Goal: Information Seeking & Learning: Check status

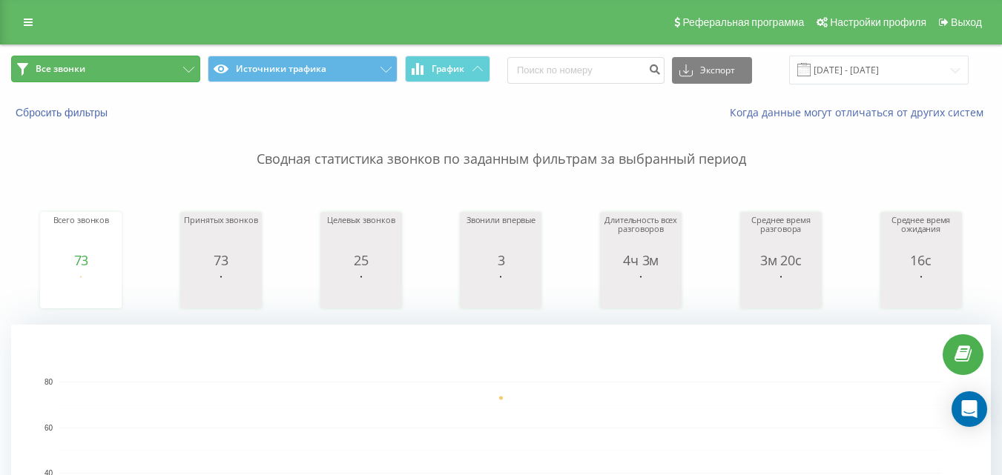
click at [172, 65] on button "Все звонки" at bounding box center [105, 69] width 189 height 27
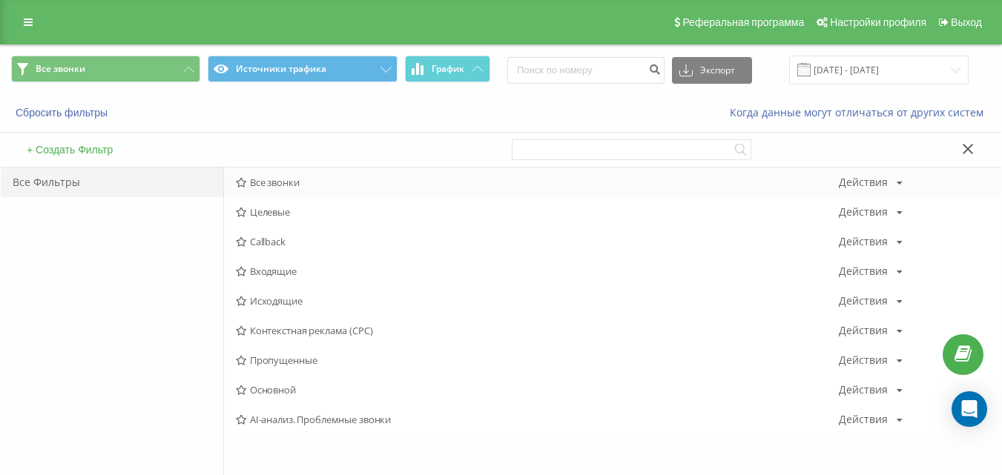
click at [314, 177] on div "Все звонки Действия Редактировать Копировать Удалить По умолчанию Поделиться" at bounding box center [612, 183] width 777 height 30
click at [385, 189] on div "Все звонки Действия Редактировать Копировать Удалить По умолчанию Поделиться" at bounding box center [612, 183] width 777 height 30
click at [573, 184] on span "Все звонки" at bounding box center [537, 182] width 603 height 10
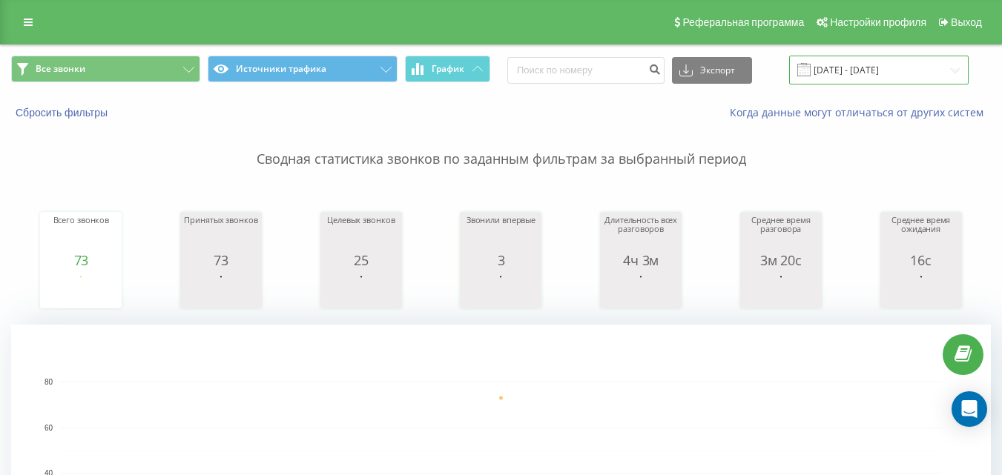
click at [911, 74] on input "[DATE] - [DATE]" at bounding box center [878, 70] width 179 height 29
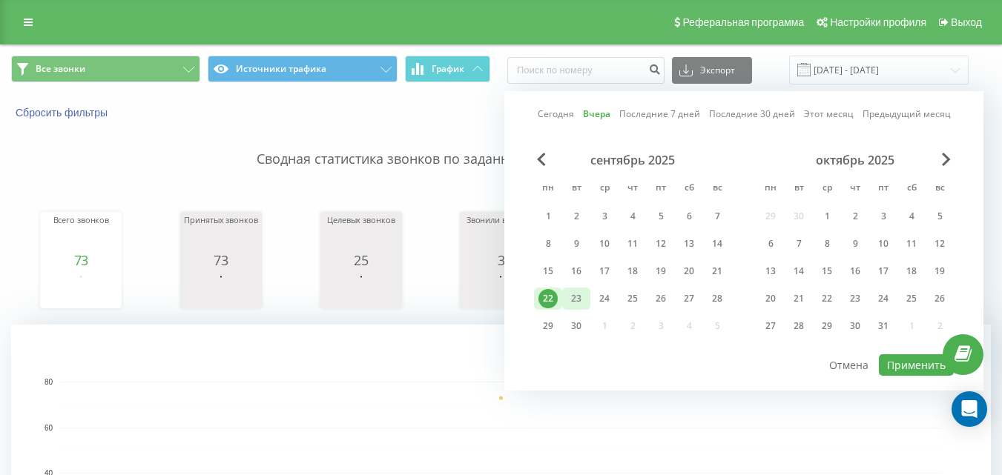
click at [581, 294] on div "23" at bounding box center [576, 298] width 19 height 19
click at [900, 369] on button "Применить" at bounding box center [916, 366] width 75 height 22
type input "[DATE] - [DATE]"
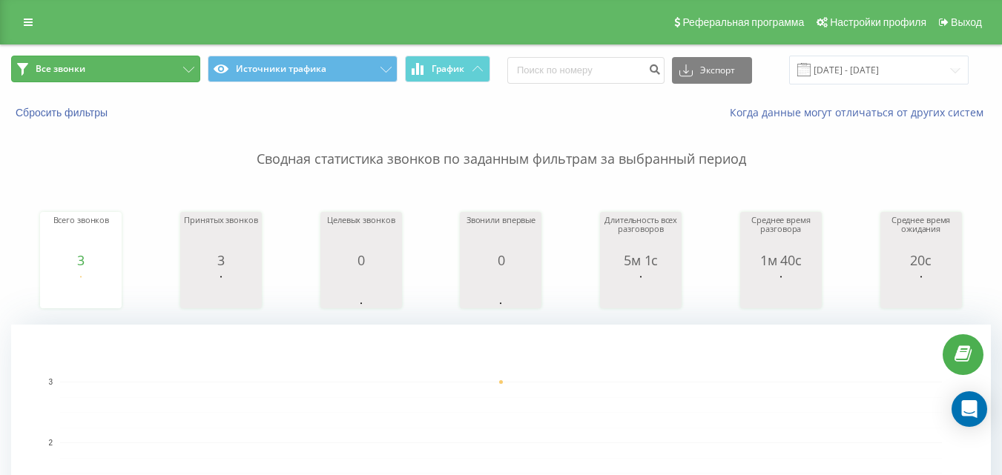
click at [133, 79] on button "Все звонки" at bounding box center [105, 69] width 189 height 27
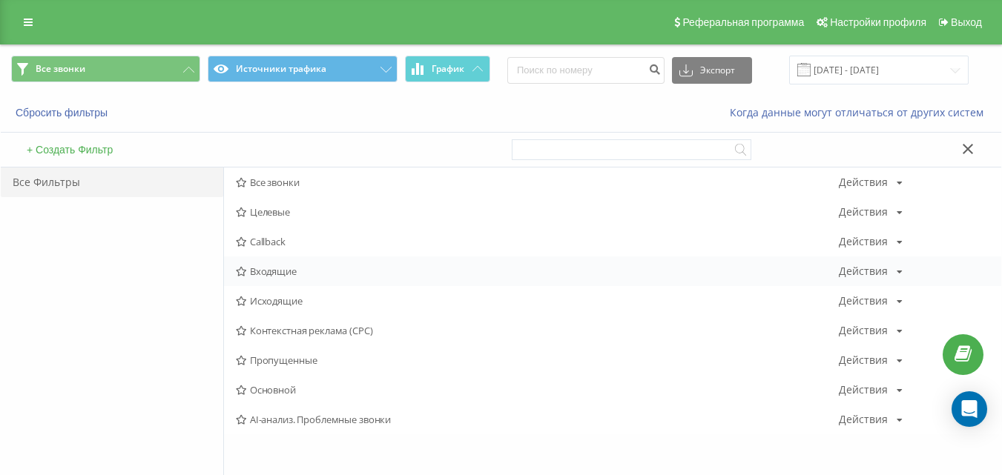
click at [260, 268] on span "Входящие" at bounding box center [537, 271] width 603 height 10
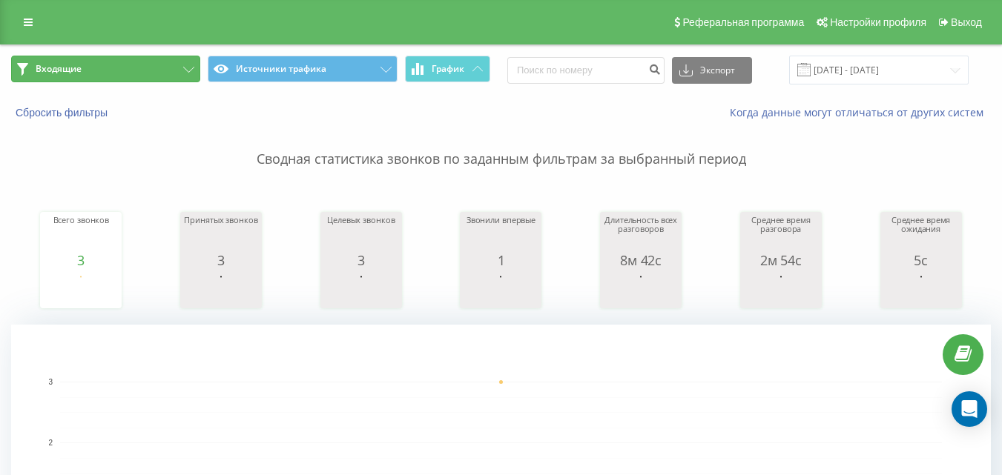
click at [139, 56] on button "Входящие" at bounding box center [105, 69] width 189 height 27
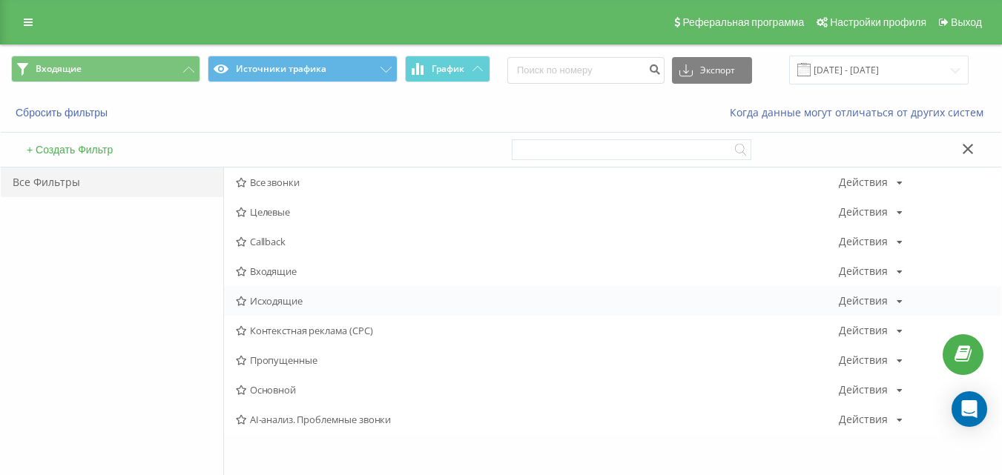
click at [254, 300] on span "Исходящие" at bounding box center [537, 301] width 603 height 10
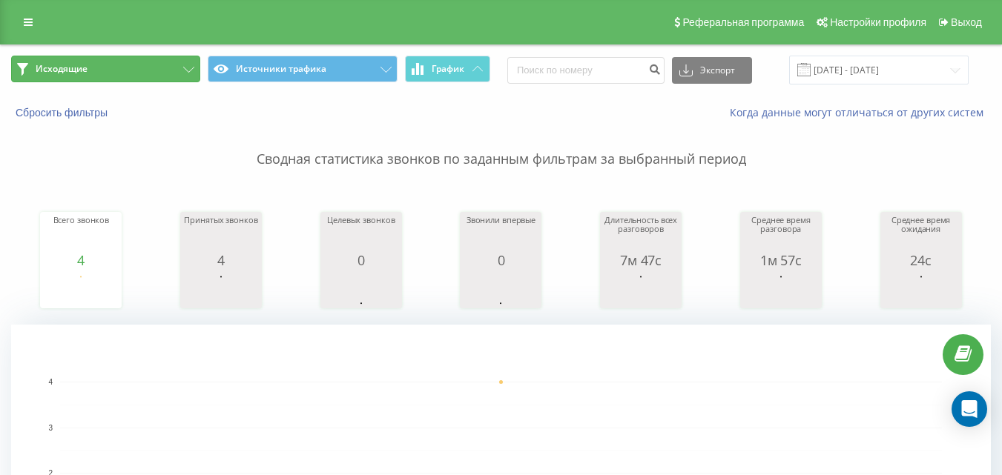
click at [173, 72] on button "Исходящие" at bounding box center [105, 69] width 189 height 27
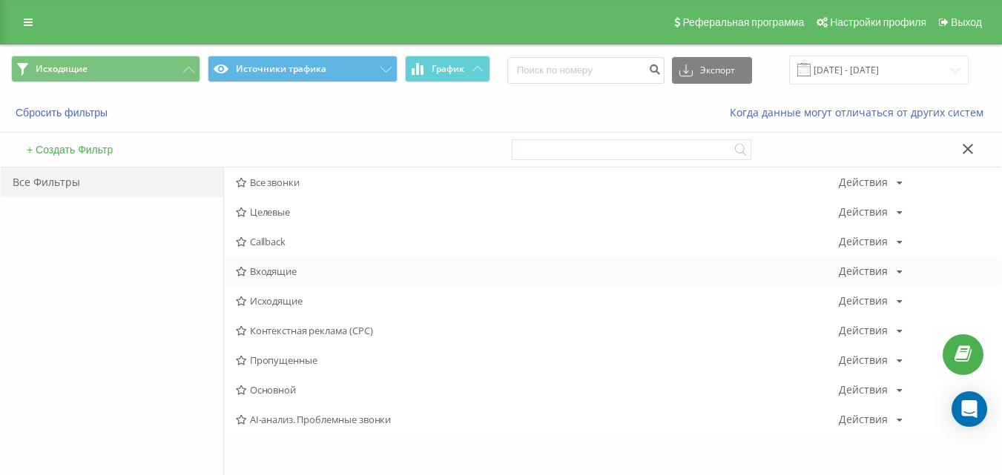
click at [322, 272] on span "Входящие" at bounding box center [537, 271] width 603 height 10
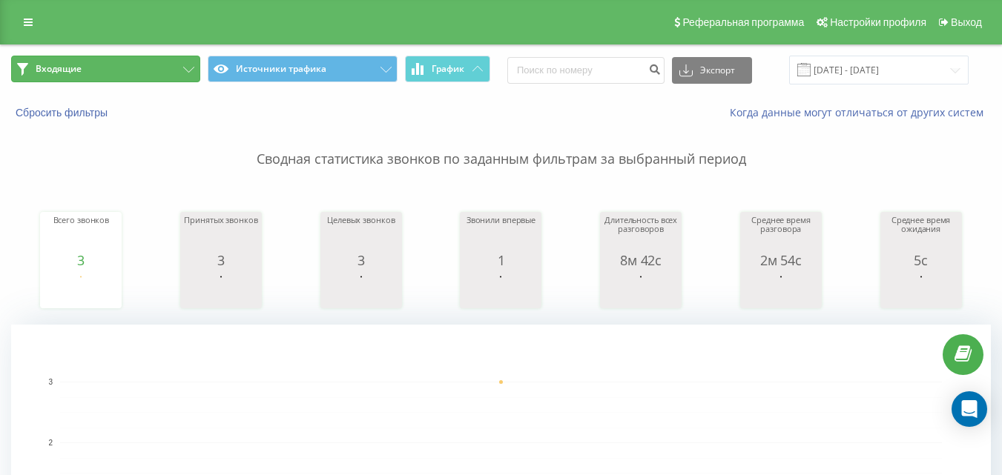
click at [93, 69] on button "Входящие" at bounding box center [105, 69] width 189 height 27
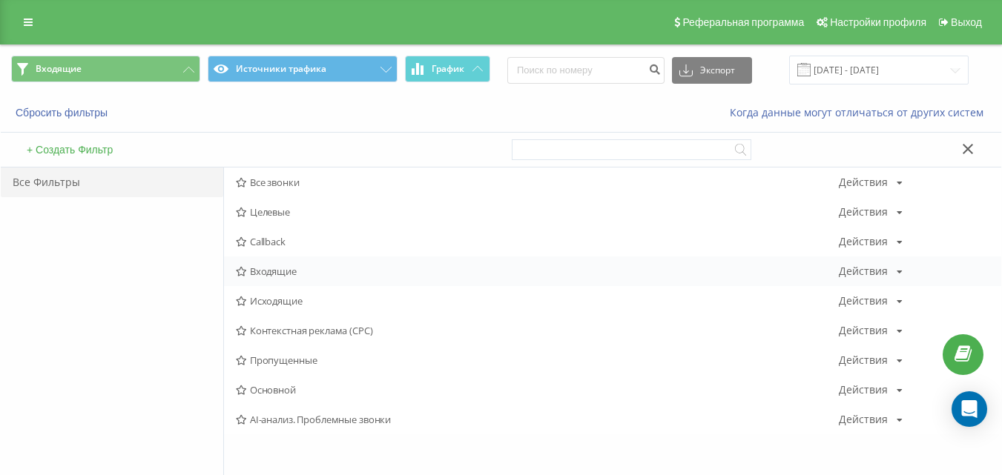
click at [268, 268] on span "Входящие" at bounding box center [537, 271] width 603 height 10
